Goal: Task Accomplishment & Management: Complete application form

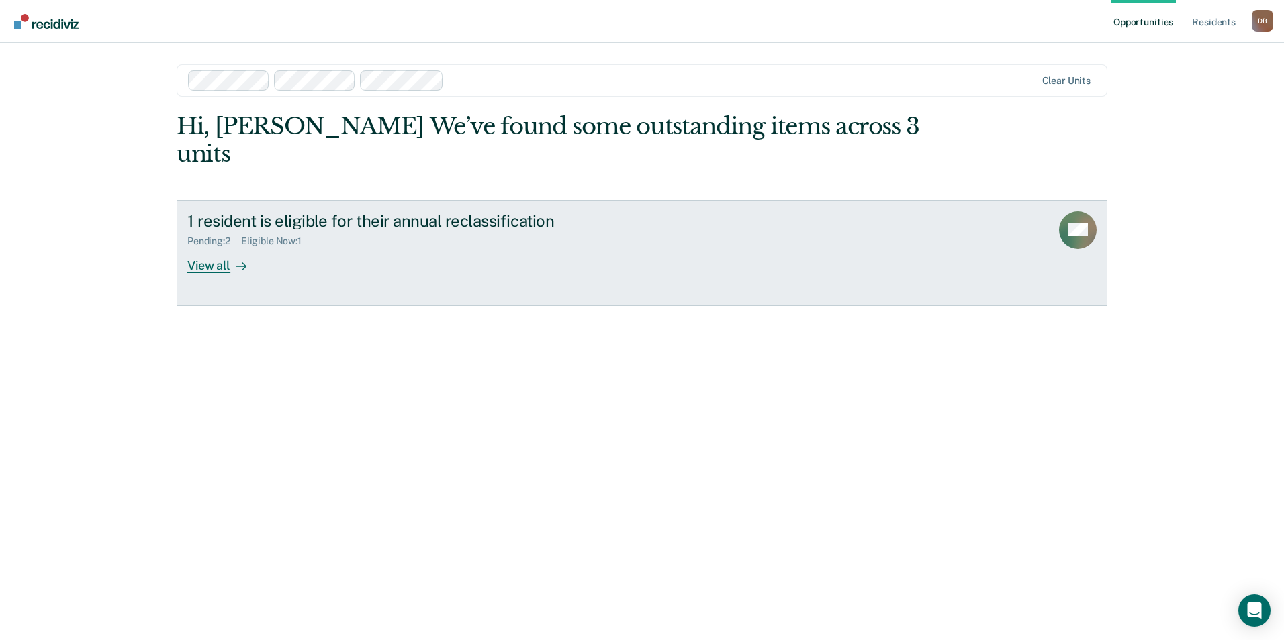
click at [990, 202] on link "1 resident is eligible for their annual reclassification Pending : 2 Eligible N…" at bounding box center [642, 253] width 931 height 106
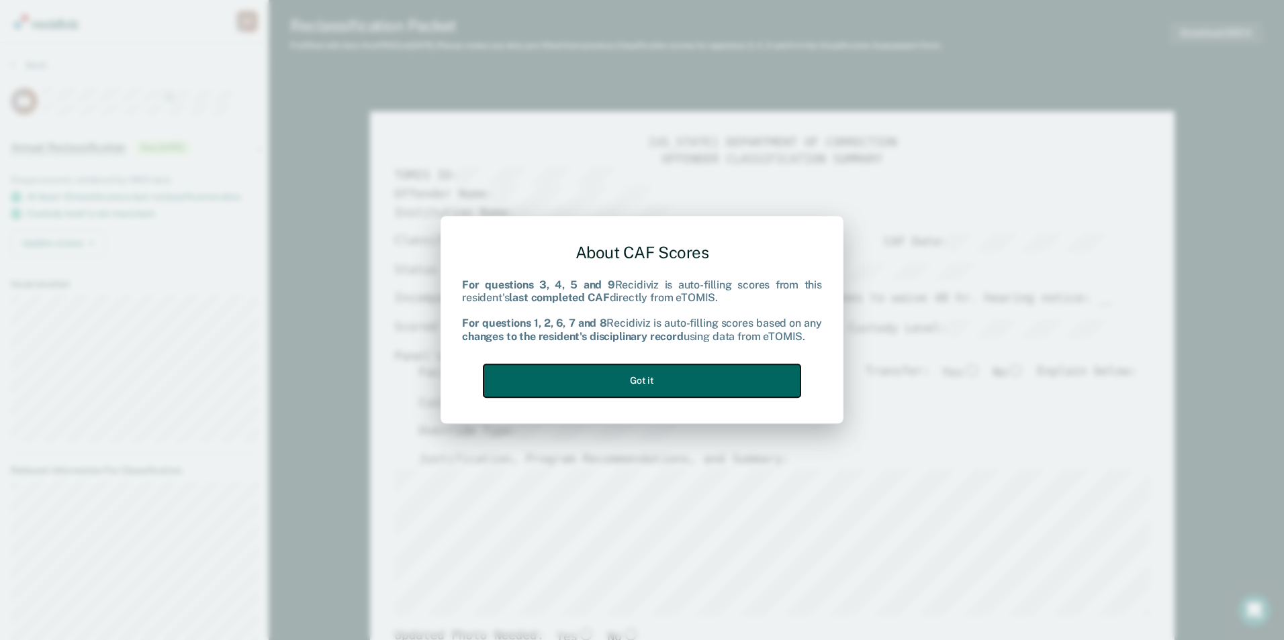
click at [668, 375] on button "Got it" at bounding box center [641, 381] width 317 height 33
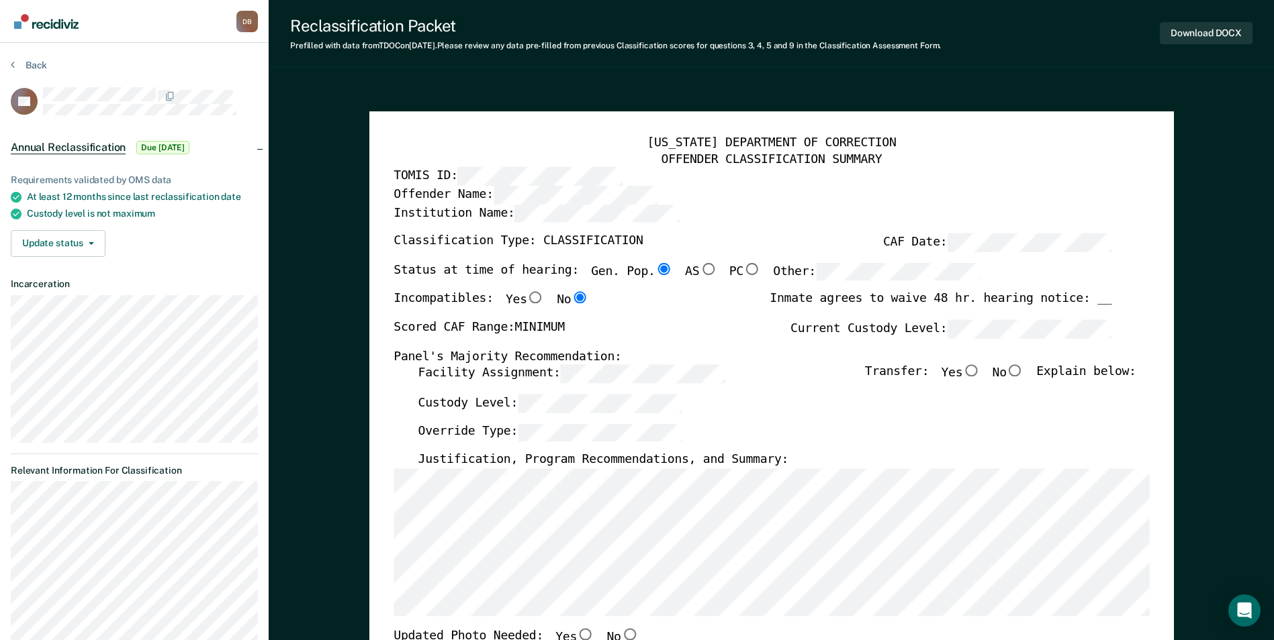
click at [1024, 370] on input "No" at bounding box center [1014, 371] width 17 height 12
type textarea "x"
radio input "true"
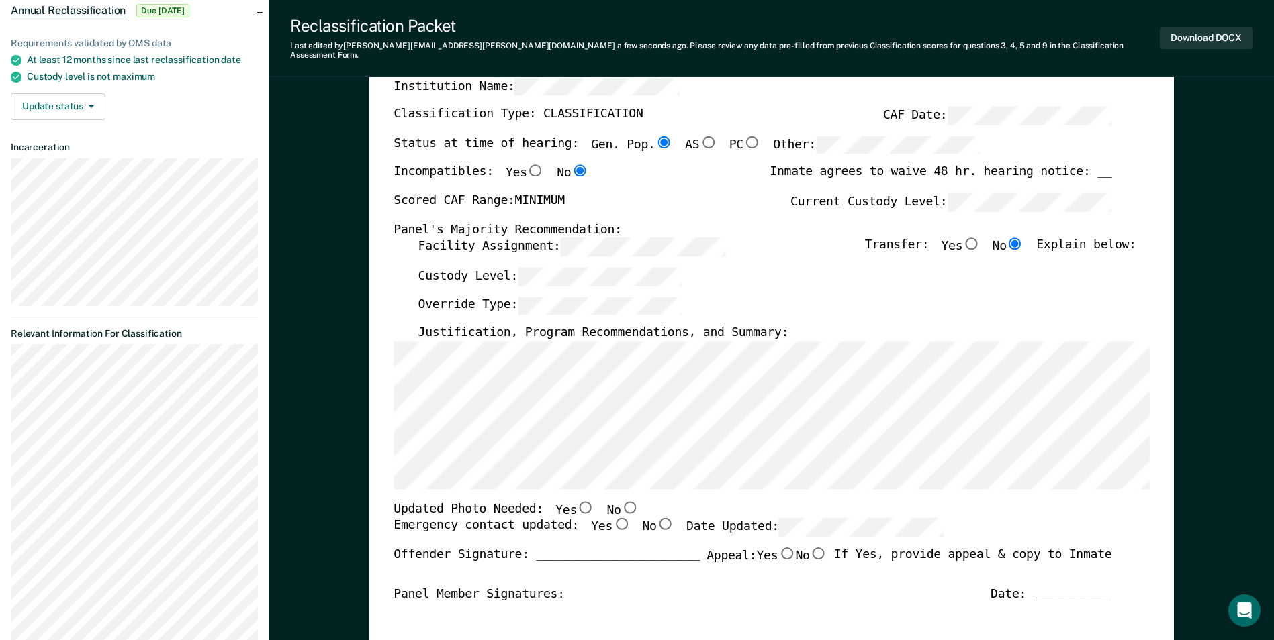
scroll to position [201, 0]
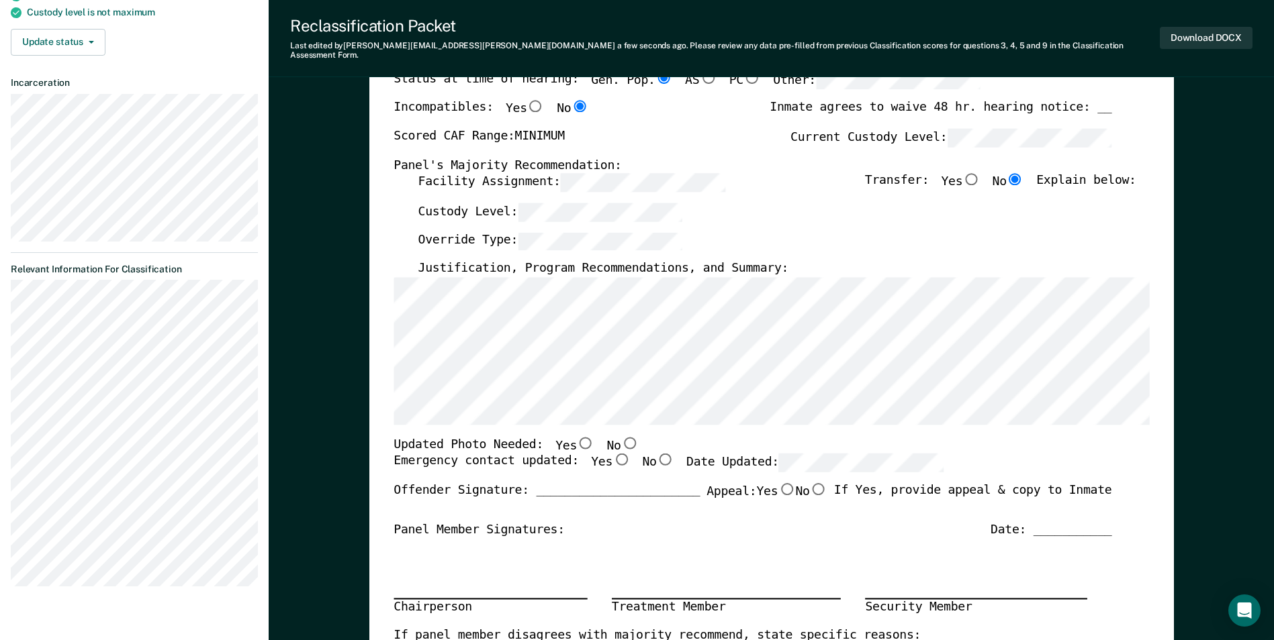
drag, startPoint x: 614, startPoint y: 432, endPoint x: 610, endPoint y: 457, distance: 24.5
click at [620, 437] on input "No" at bounding box center [628, 443] width 17 height 12
type textarea "x"
radio input "true"
click at [612, 456] on input "Yes" at bounding box center [620, 460] width 17 height 12
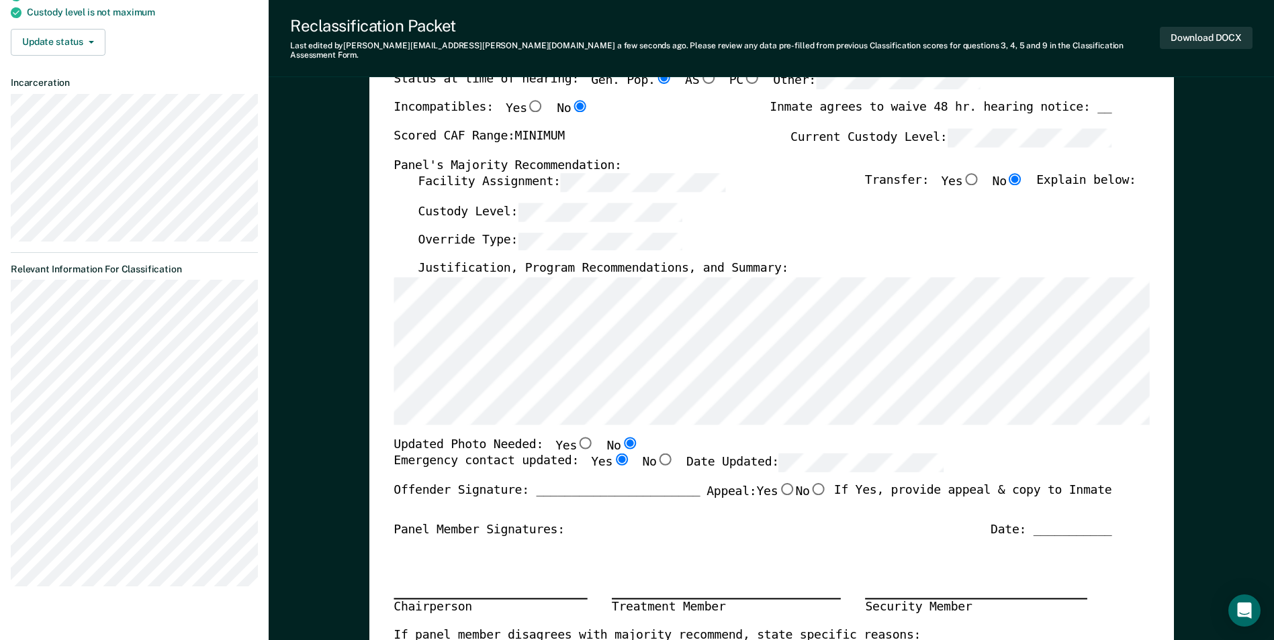
type textarea "x"
radio input "true"
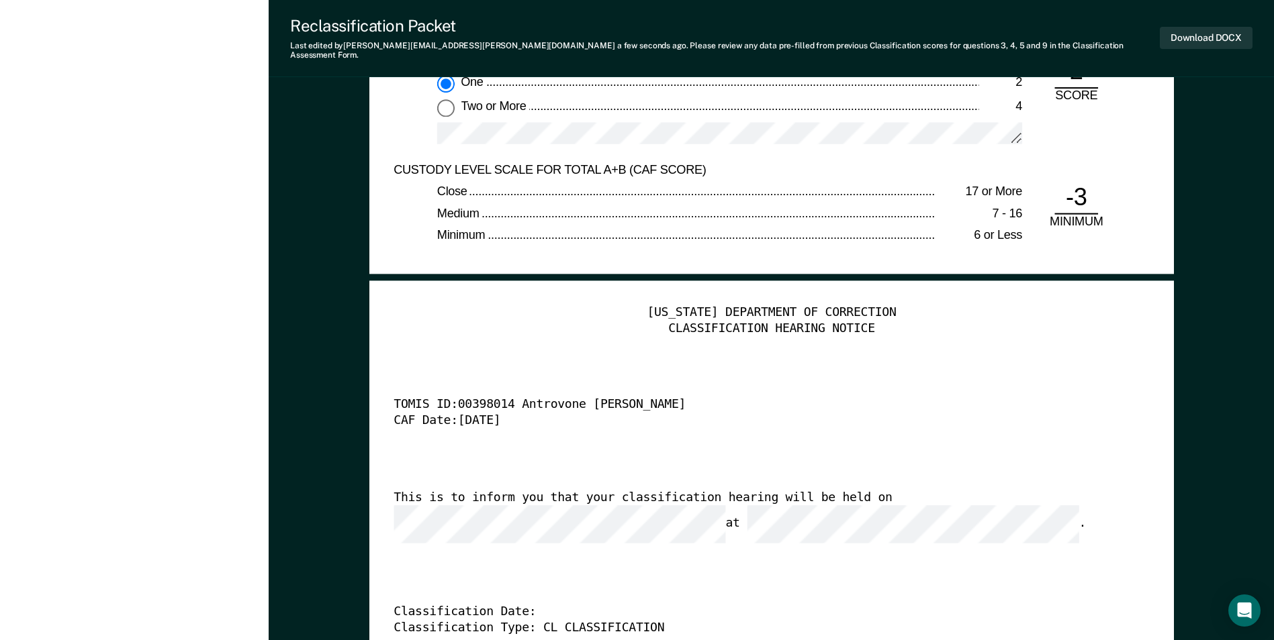
scroll to position [2820, 0]
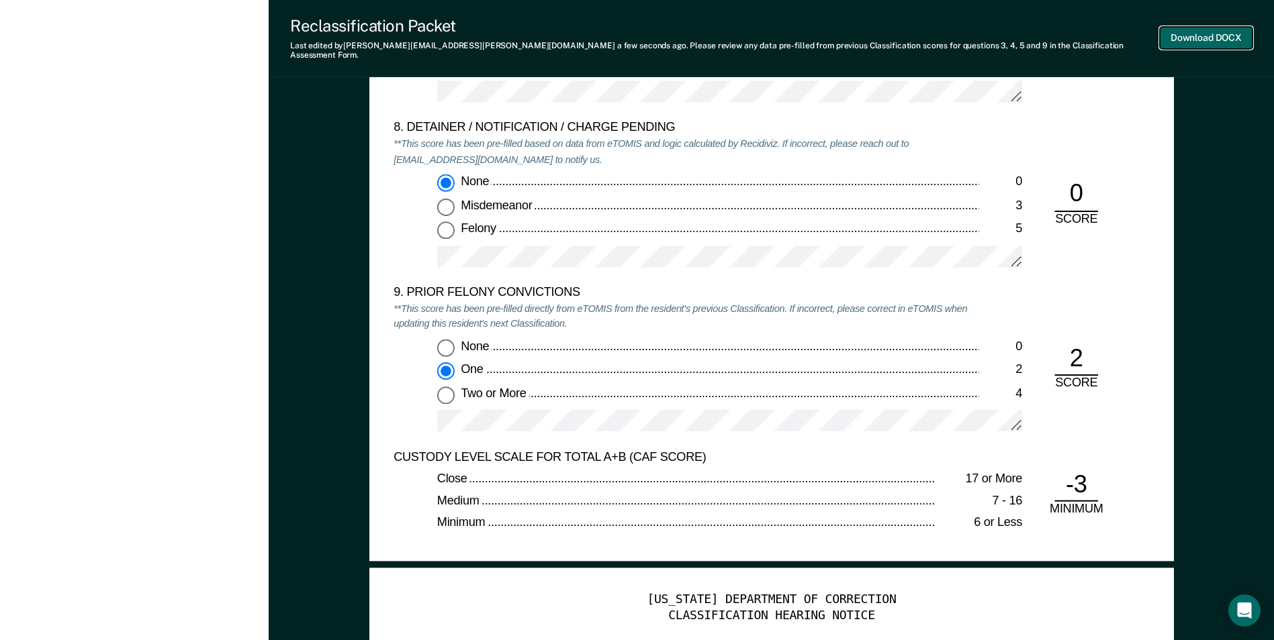
click at [1194, 38] on button "Download DOCX" at bounding box center [1205, 38] width 93 height 22
type textarea "x"
